Goal: Task Accomplishment & Management: Use online tool/utility

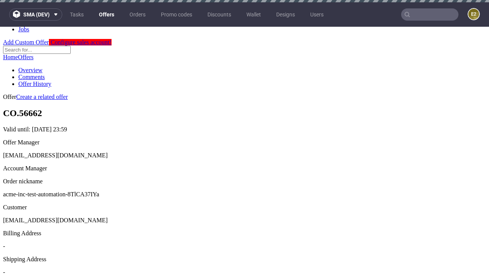
scroll to position [2, 0]
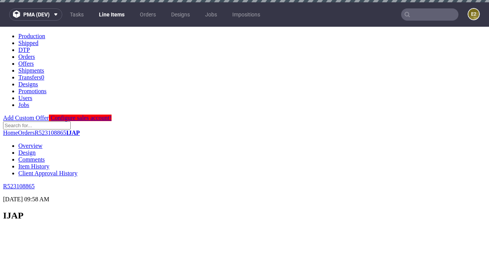
scroll to position [1235, 0]
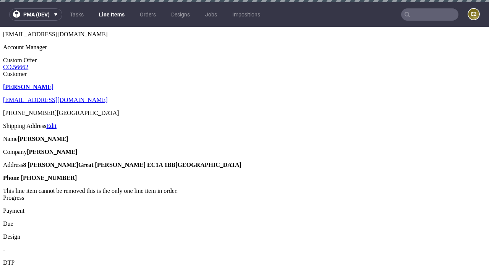
select select "accepted"
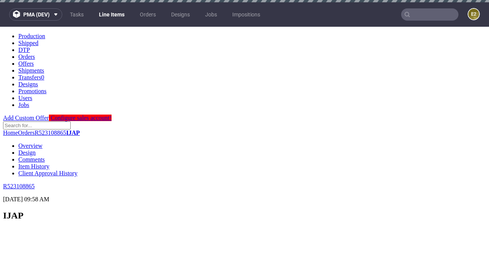
scroll to position [1327, 0]
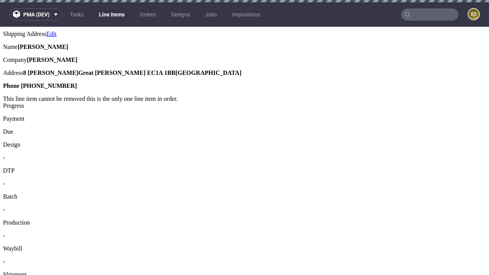
select select "received"
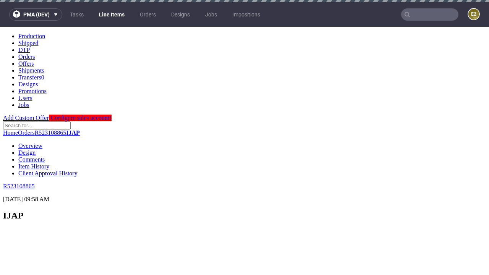
scroll to position [1235, 0]
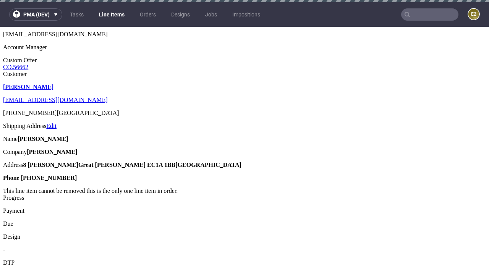
select select "accepted_dtp_issue_reprint"
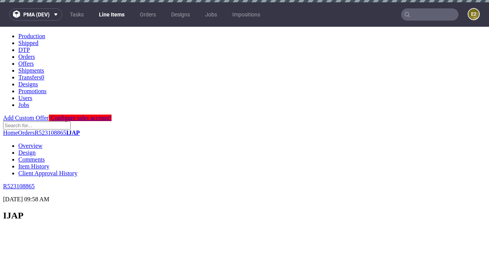
scroll to position [1295, 0]
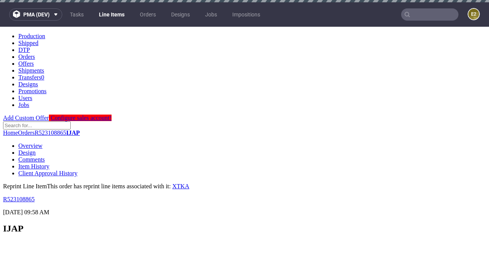
scroll to position [0, 0]
